Goal: Task Accomplishment & Management: Manage account settings

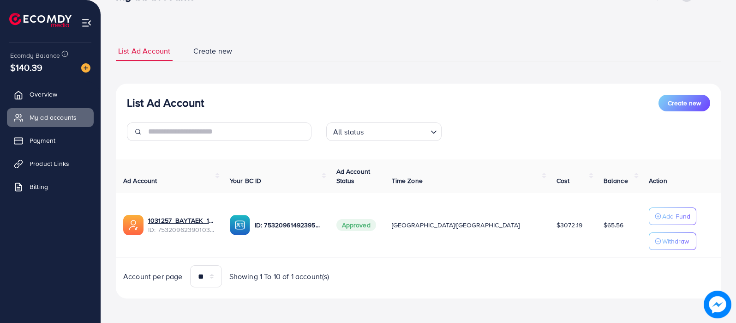
scroll to position [28, 0]
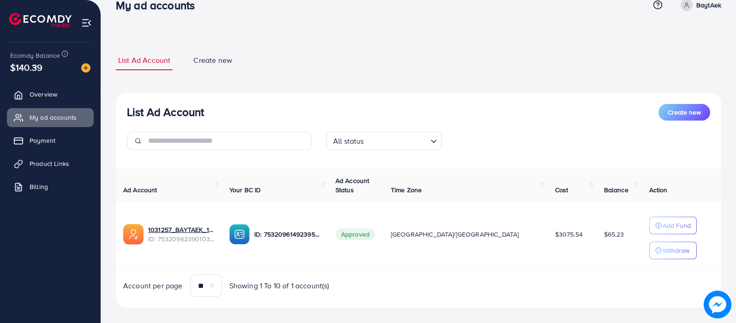
scroll to position [28, 0]
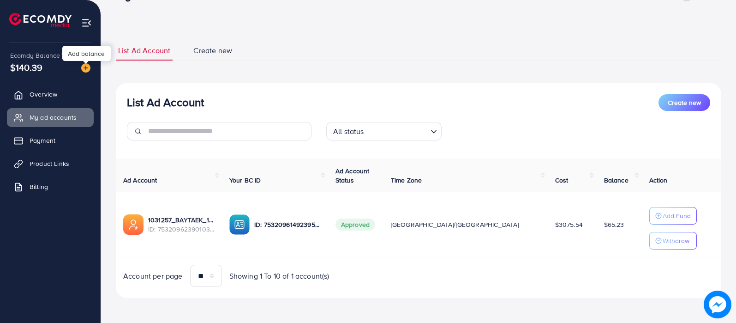
click at [85, 64] on img at bounding box center [85, 67] width 9 height 9
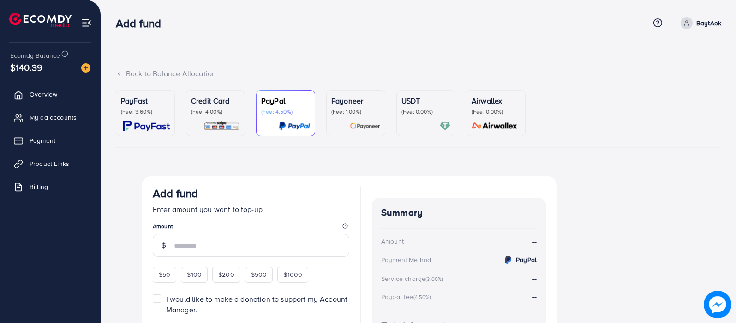
click at [361, 118] on div "Payoneer (Fee: 1.00%)" at bounding box center [356, 113] width 49 height 36
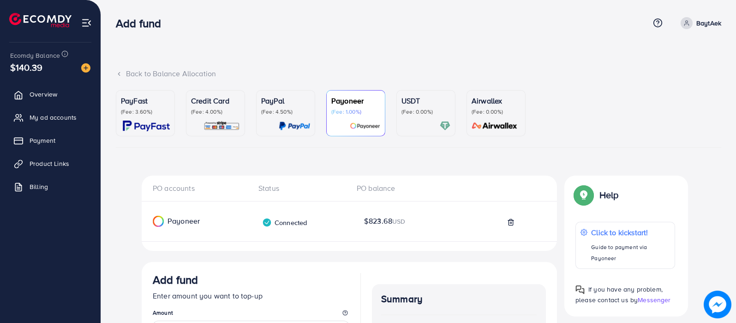
click at [428, 116] on div "USDT (Fee: 0.00%)" at bounding box center [426, 113] width 49 height 36
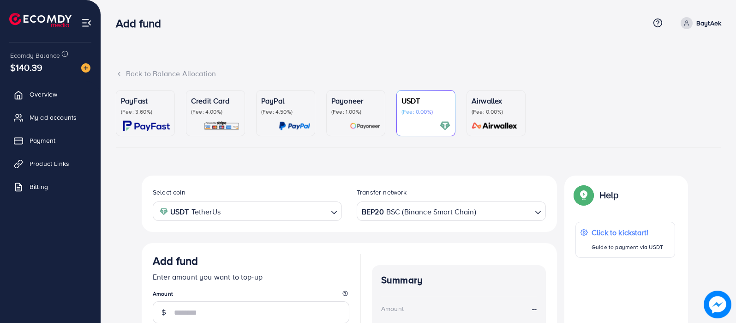
click at [347, 119] on div "Payoneer (Fee: 1.00%)" at bounding box center [356, 113] width 49 height 36
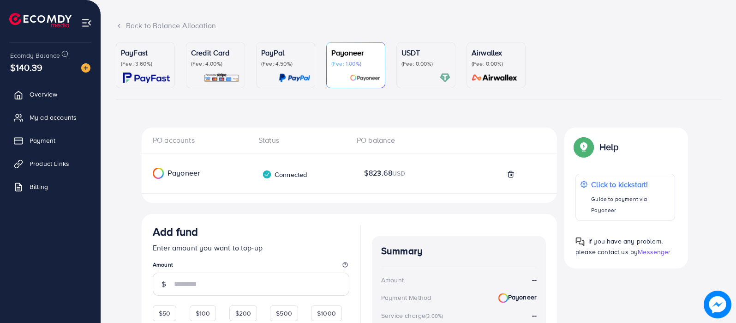
scroll to position [57, 0]
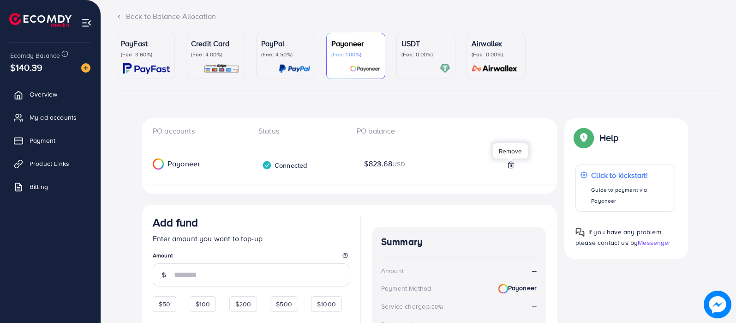
click at [512, 164] on line at bounding box center [512, 165] width 0 height 2
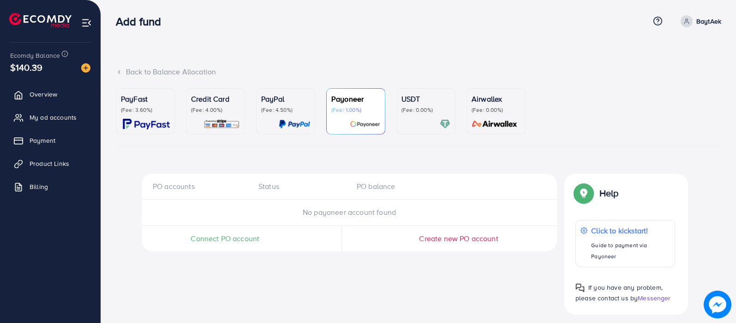
scroll to position [0, 0]
